Goal: Entertainment & Leisure: Consume media (video, audio)

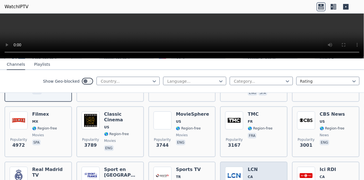
scroll to position [169, 0]
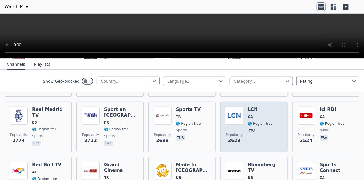
click at [272, 108] on div "Popularity 2623 LCN CA 🌎 Region-free fra" at bounding box center [253, 127] width 57 height 41
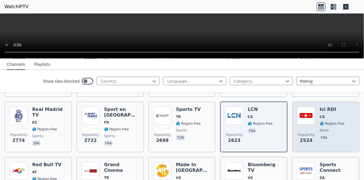
click at [341, 135] on div "Popularity [STREET_ADDRESS] 🌎 Region-free news fra" at bounding box center [325, 127] width 57 height 41
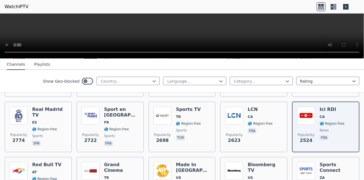
click at [187, 35] on video at bounding box center [182, 36] width 364 height 45
click at [199, 38] on video at bounding box center [182, 36] width 364 height 45
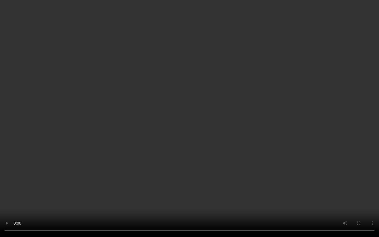
drag, startPoint x: 0, startPoint y: 7, endPoint x: 39, endPoint y: 237, distance: 232.9
click at [0, 7] on video at bounding box center [189, 118] width 379 height 237
click at [362, 113] on video at bounding box center [189, 118] width 379 height 237
drag, startPoint x: 362, startPoint y: 113, endPoint x: 379, endPoint y: 109, distance: 17.3
drag, startPoint x: 379, startPoint y: 109, endPoint x: 297, endPoint y: 12, distance: 126.9
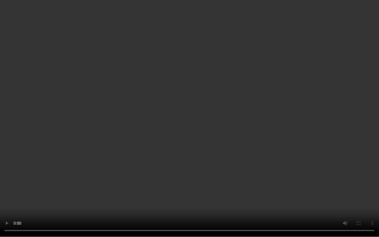
click at [297, 11] on video at bounding box center [189, 118] width 379 height 237
click at [297, 12] on video at bounding box center [189, 118] width 379 height 237
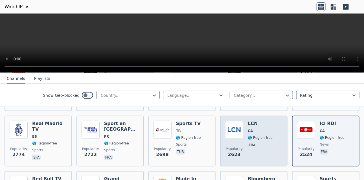
click at [264, 143] on span "fra" at bounding box center [260, 145] width 25 height 7
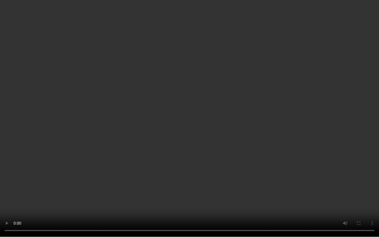
click at [315, 128] on video at bounding box center [189, 118] width 379 height 237
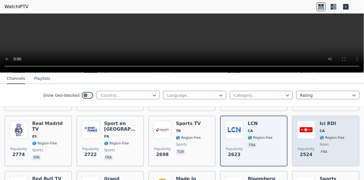
click at [341, 146] on div "Popularity [STREET_ADDRESS] 🌎 Region-free news fra" at bounding box center [325, 141] width 57 height 41
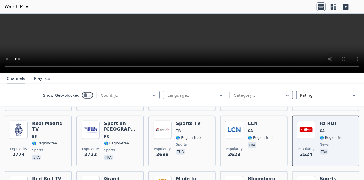
click at [192, 28] on video at bounding box center [182, 43] width 364 height 59
